Goal: Navigation & Orientation: Find specific page/section

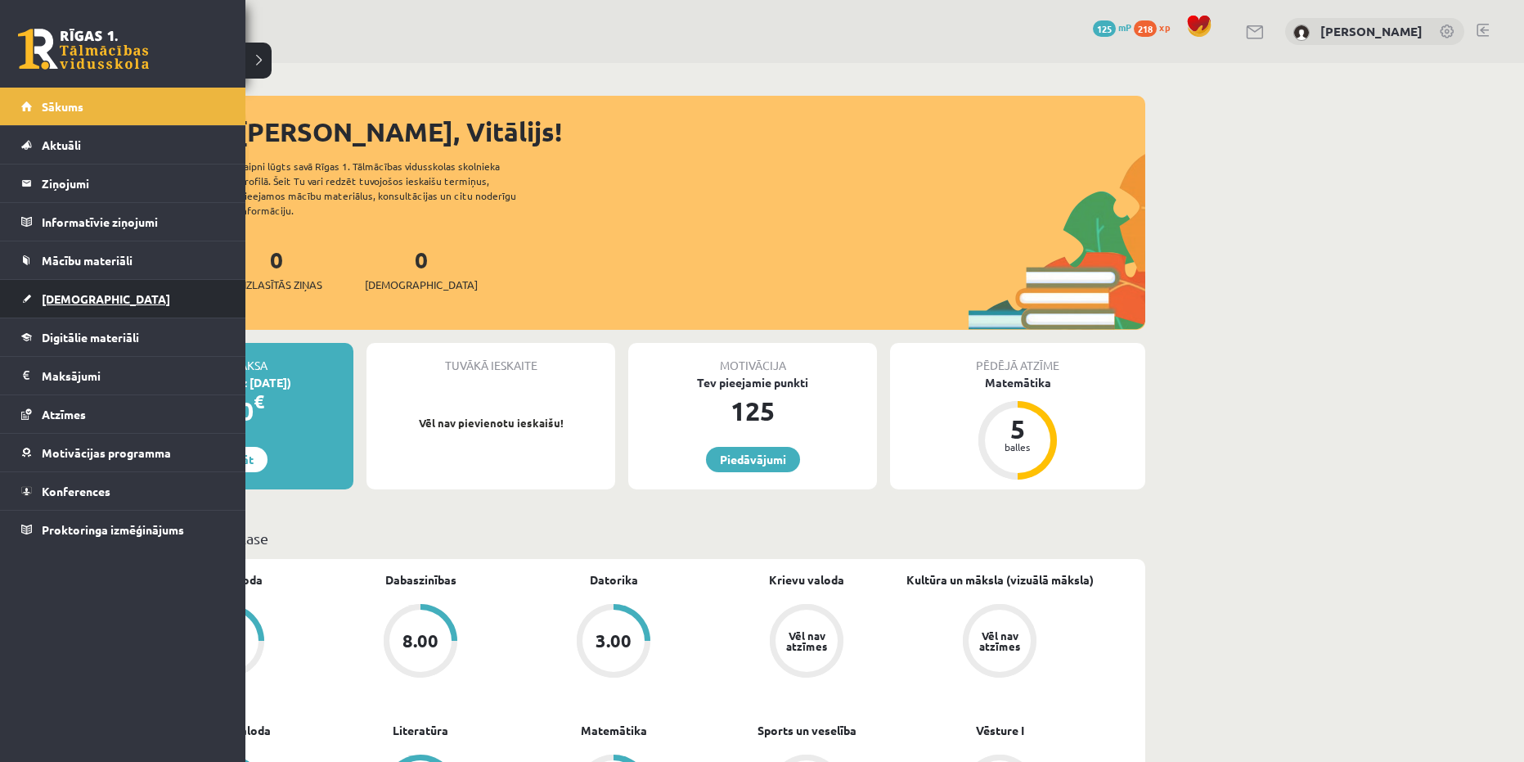
click at [110, 300] on link "[DEMOGRAPHIC_DATA]" at bounding box center [123, 299] width 204 height 38
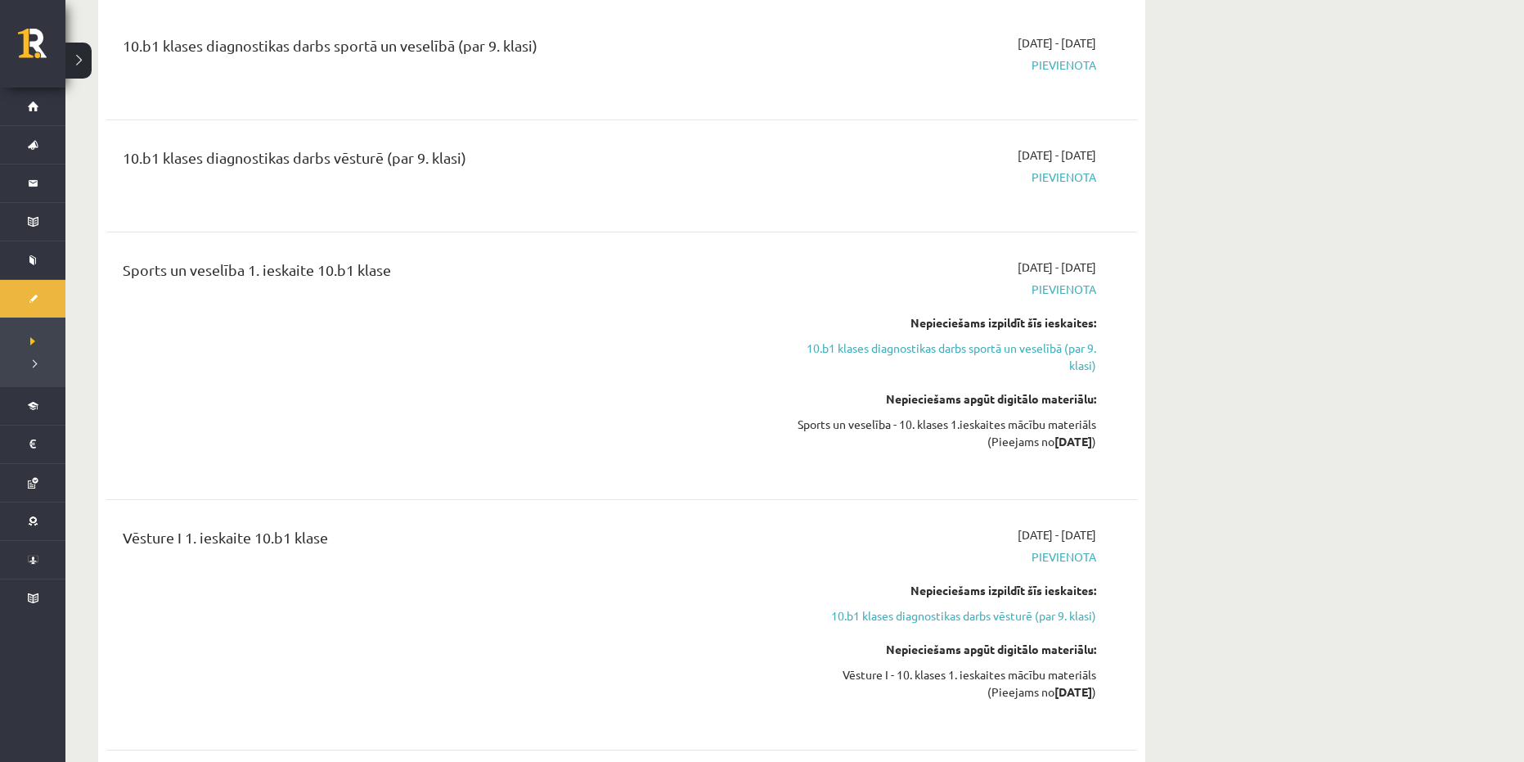
scroll to position [1227, 0]
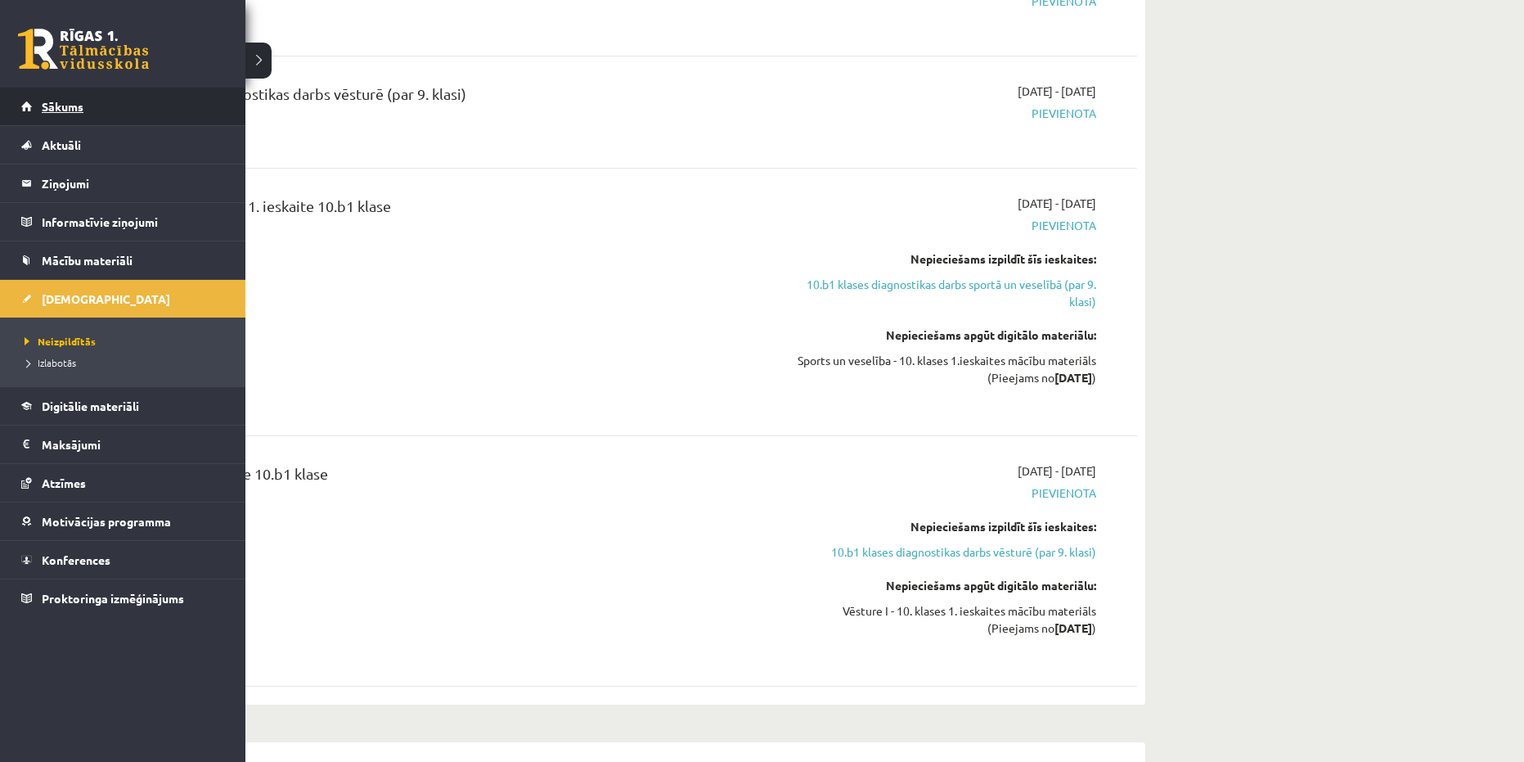
click at [77, 113] on link "Sākums" at bounding box center [123, 107] width 204 height 38
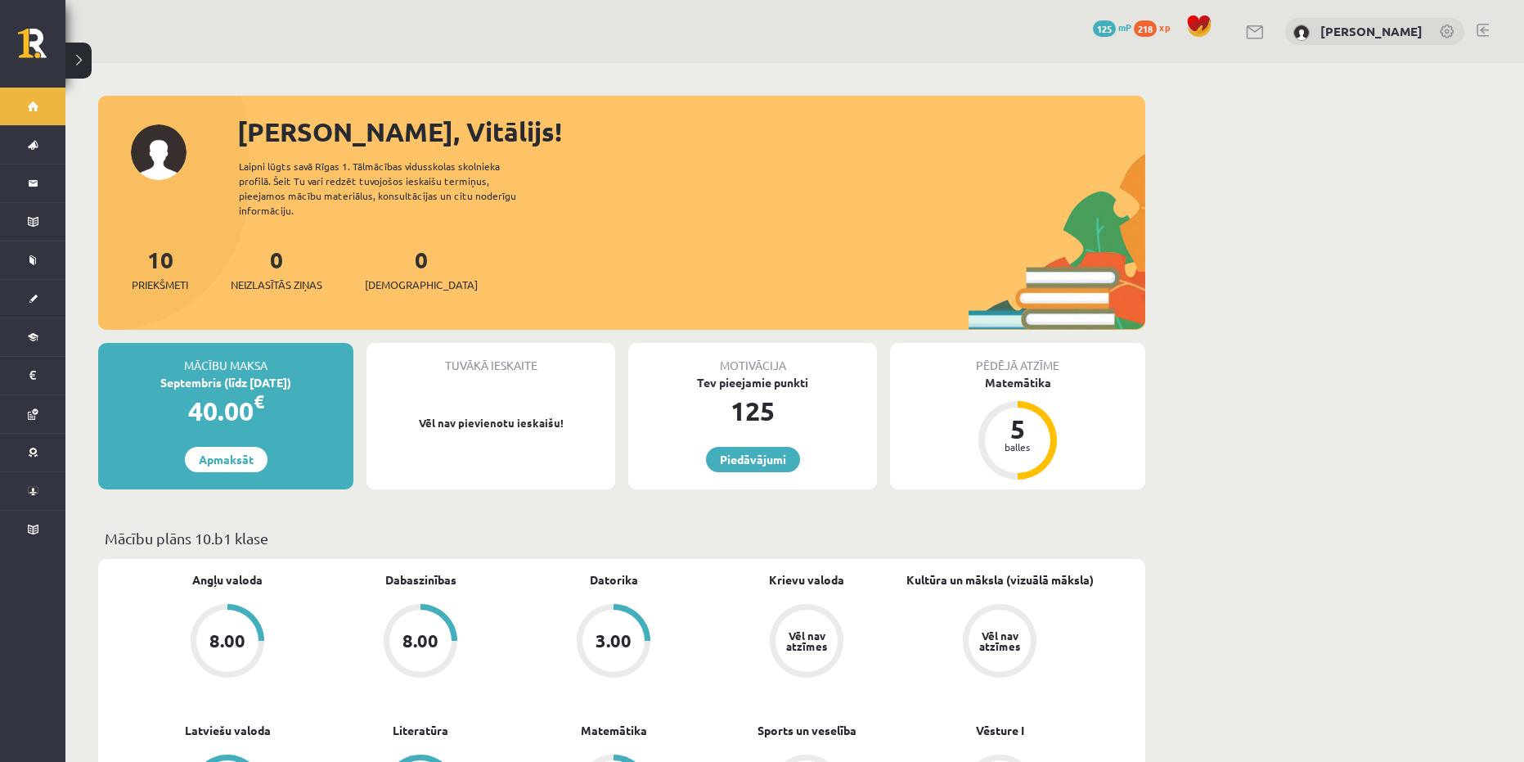
drag, startPoint x: 1267, startPoint y: 337, endPoint x: 981, endPoint y: 183, distance: 324.3
